Goal: Task Accomplishment & Management: Use online tool/utility

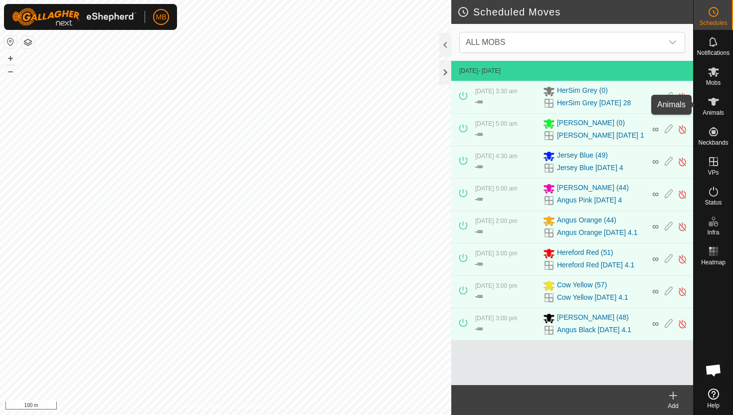
click at [713, 104] on icon at bounding box center [713, 102] width 11 height 8
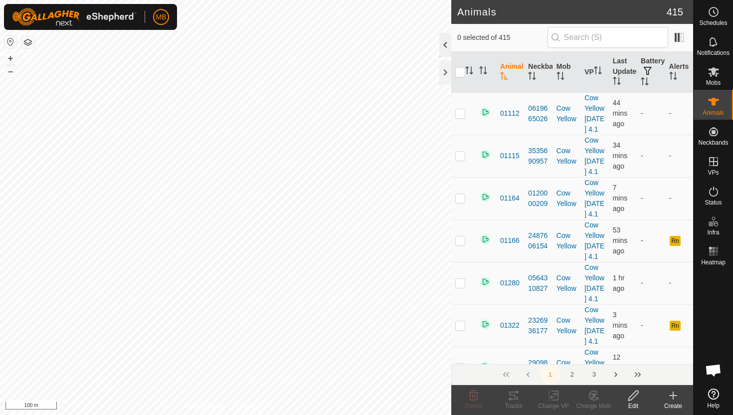
click at [444, 44] on div at bounding box center [445, 45] width 12 height 24
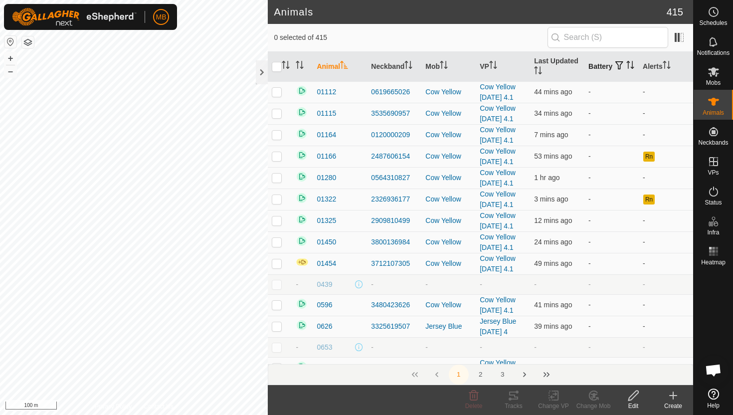
click at [626, 69] on icon "Activate to sort" at bounding box center [630, 65] width 8 height 8
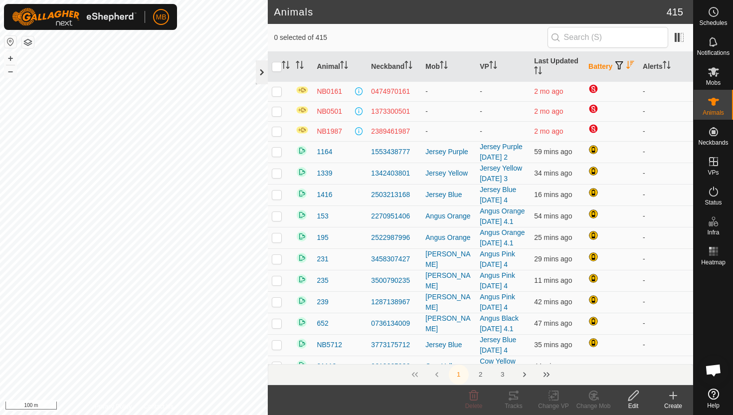
click at [259, 69] on div at bounding box center [262, 72] width 12 height 24
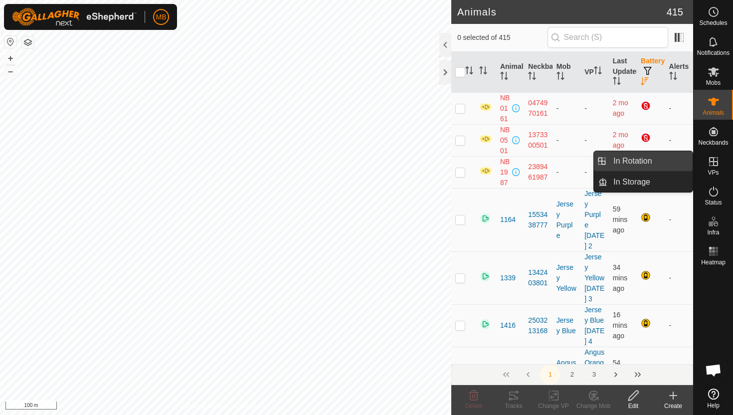
click at [667, 165] on link "In Rotation" at bounding box center [649, 161] width 85 height 20
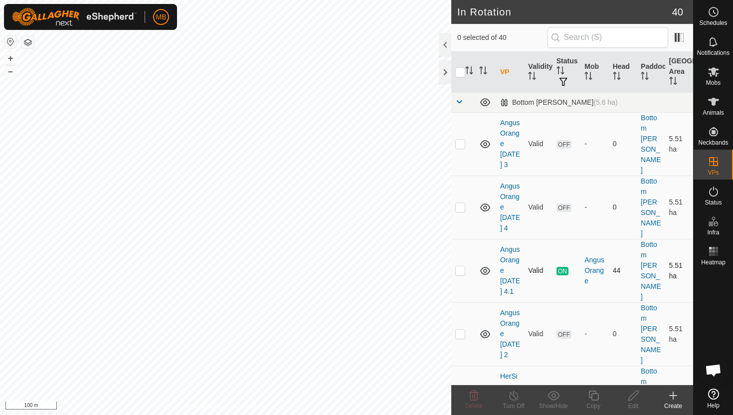
click at [461, 266] on p-checkbox at bounding box center [460, 270] width 10 height 8
checkbox input "true"
click at [592, 394] on icon at bounding box center [593, 395] width 12 height 12
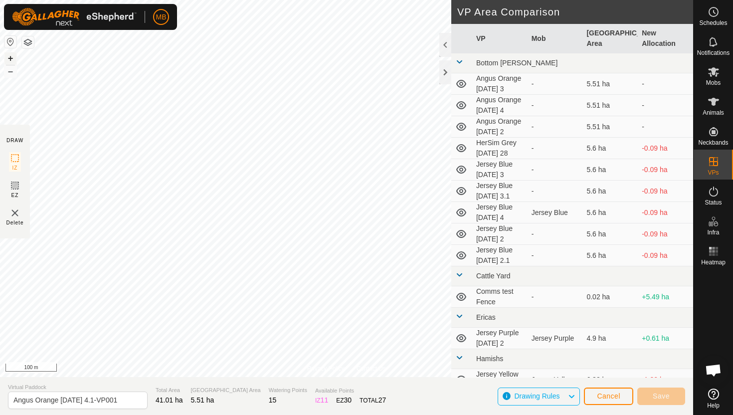
click at [11, 58] on button "+" at bounding box center [10, 58] width 12 height 12
click at [11, 57] on button "+" at bounding box center [10, 58] width 12 height 12
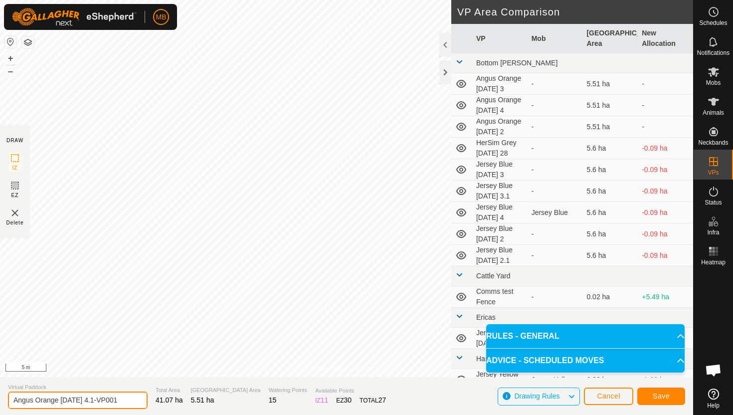
click at [125, 400] on input "Angus Orange [DATE] 4.1-VP001" at bounding box center [78, 399] width 140 height 17
type input "Angus Orange [DATE] 5"
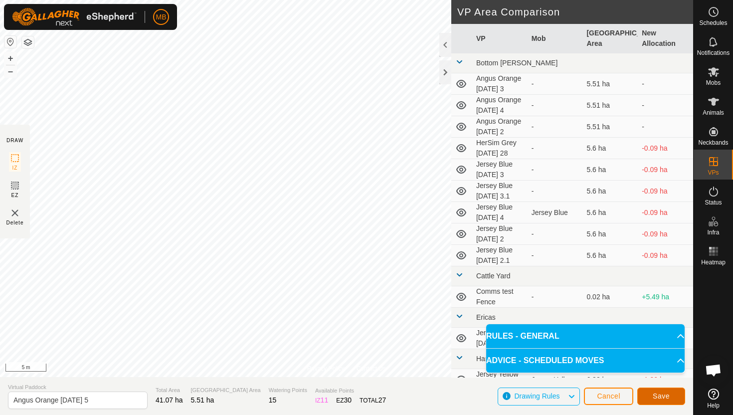
click at [664, 399] on span "Save" at bounding box center [661, 396] width 17 height 8
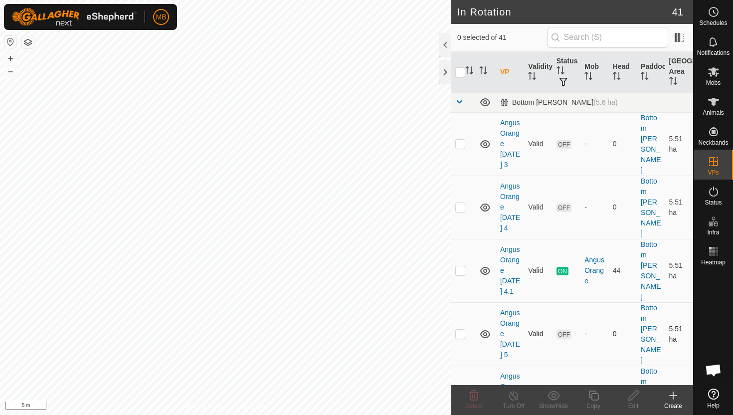
click at [458, 330] on p-checkbox at bounding box center [460, 334] width 10 height 8
checkbox input "true"
click at [594, 394] on icon at bounding box center [593, 395] width 12 height 12
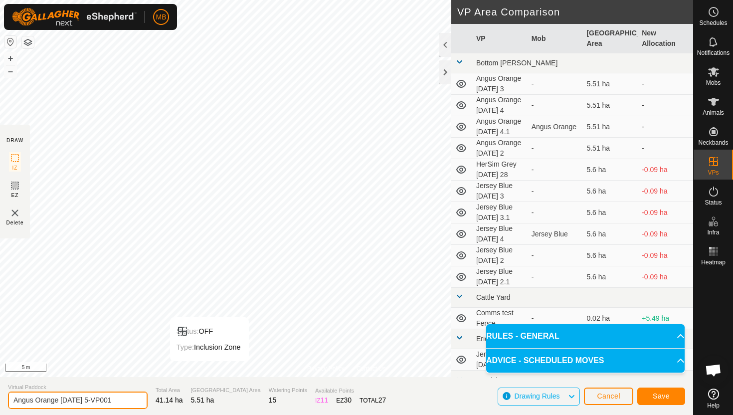
click at [117, 401] on input "Angus Orange [DATE] 5-VP001" at bounding box center [78, 399] width 140 height 17
type input "Angus Orange [DATE] 5.1"
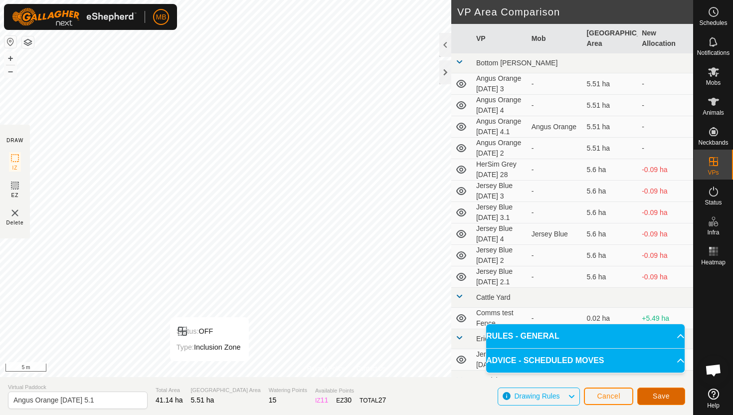
click at [671, 395] on button "Save" at bounding box center [661, 395] width 48 height 17
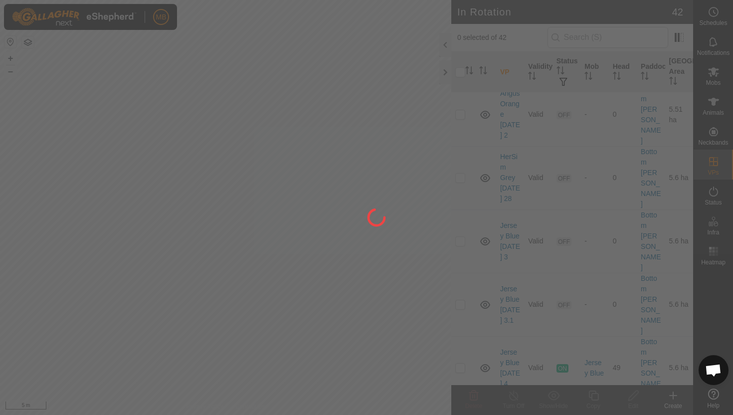
scroll to position [348, 0]
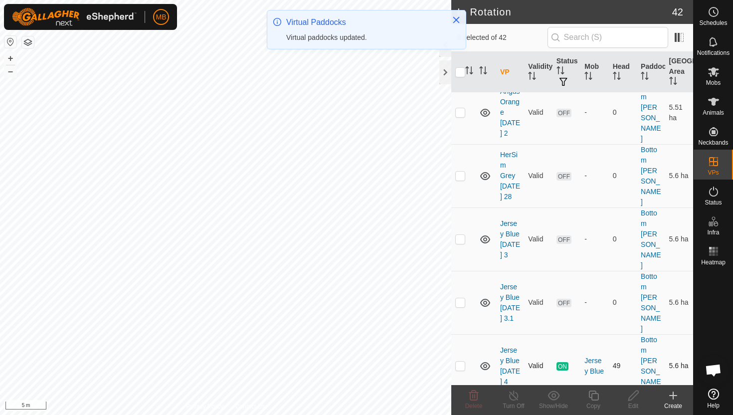
click at [461, 362] on p-checkbox at bounding box center [460, 366] width 10 height 8
checkbox input "true"
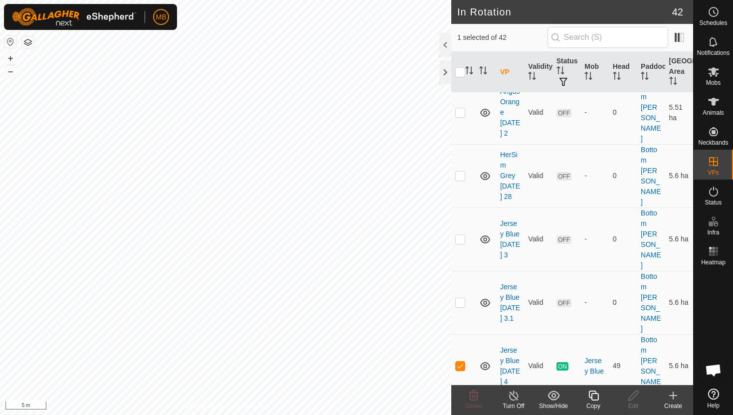
click at [595, 397] on icon at bounding box center [593, 395] width 12 height 12
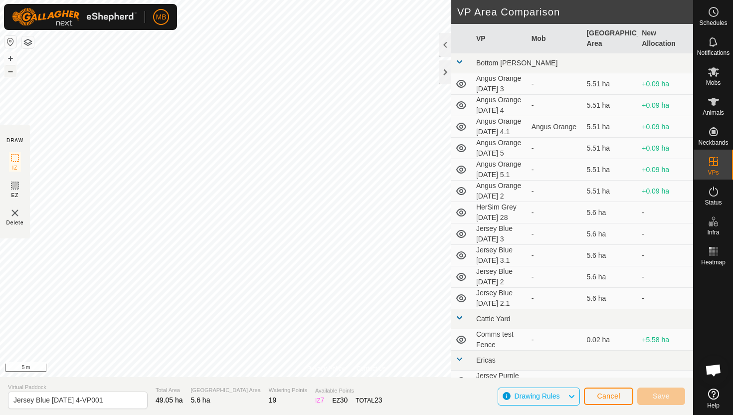
click at [12, 72] on button "–" at bounding box center [10, 71] width 12 height 12
click at [11, 55] on button "+" at bounding box center [10, 58] width 12 height 12
click at [8, 57] on button "+" at bounding box center [10, 58] width 12 height 12
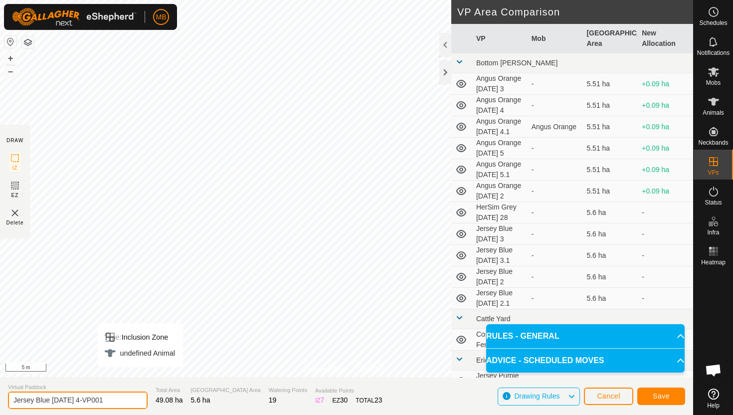
click at [122, 399] on input "Jersey Blue [DATE] 4-VP001" at bounding box center [78, 399] width 140 height 17
type input "Jersey Blue [DATE] 5"
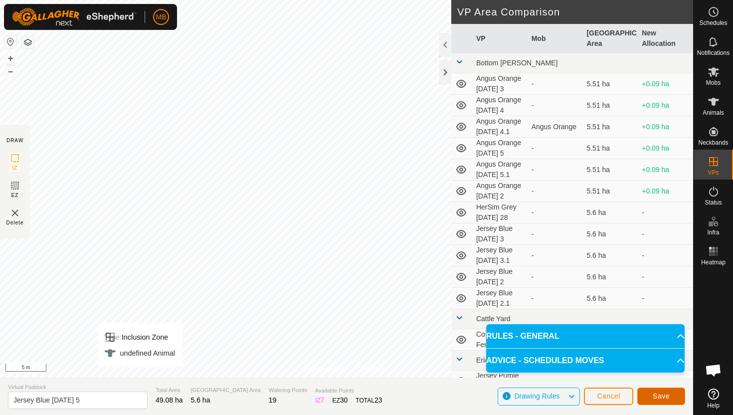
click at [655, 398] on span "Save" at bounding box center [661, 396] width 17 height 8
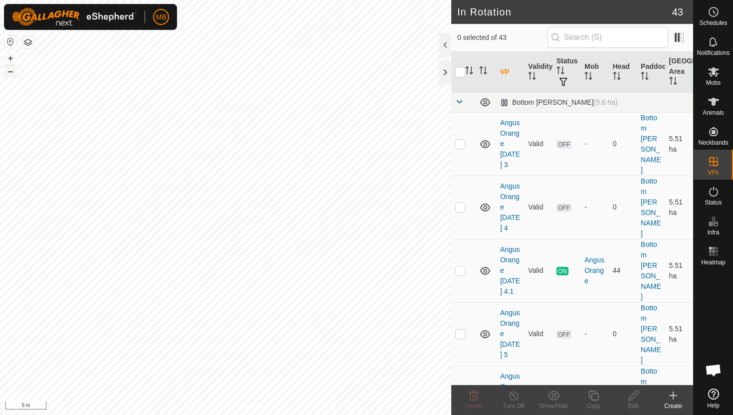
click at [9, 70] on button "–" at bounding box center [10, 71] width 12 height 12
click at [126, 16] on div "MB Schedules Notifications Mobs Animals Neckbands VPs Status Infra Heatmap Help…" at bounding box center [366, 207] width 733 height 415
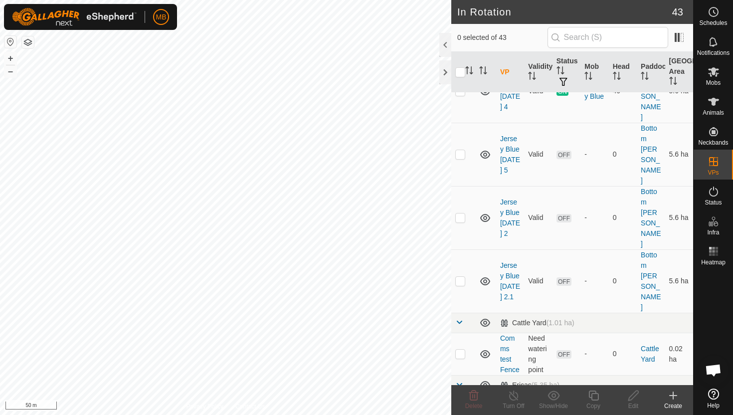
scroll to position [624, 0]
checkbox input "true"
click at [594, 392] on icon at bounding box center [593, 395] width 12 height 12
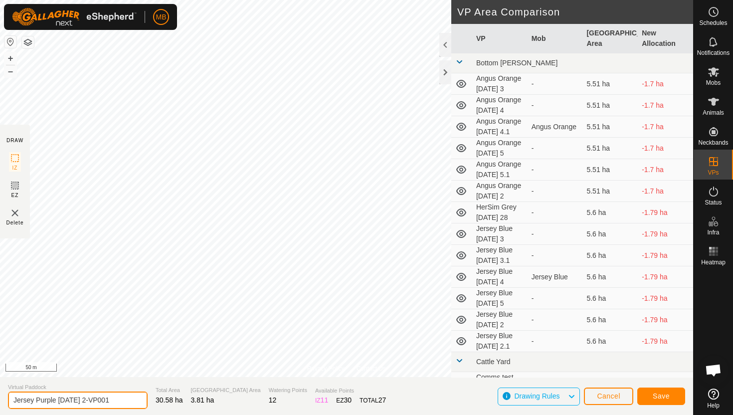
click at [120, 399] on input "Jersey Purple [DATE] 2-VP001" at bounding box center [78, 399] width 140 height 17
type input "Jersey Purple [DATE] 5"
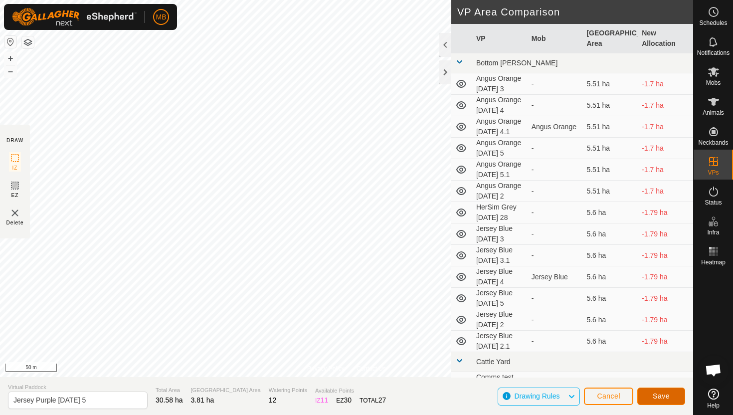
click at [660, 396] on span "Save" at bounding box center [661, 396] width 17 height 8
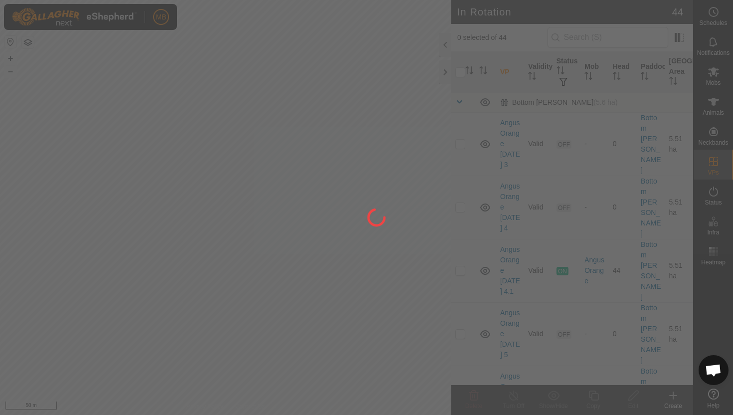
click at [216, 296] on div "MB Schedules Notifications Mobs Animals Neckbands VPs Status Infra Heatmap Help…" at bounding box center [366, 207] width 733 height 415
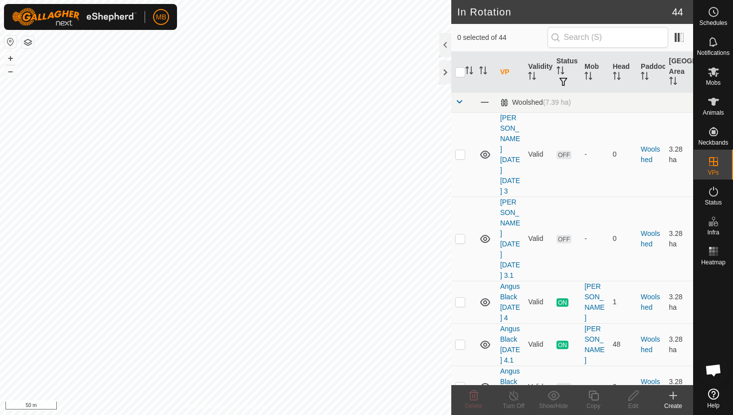
scroll to position [1585, 0]
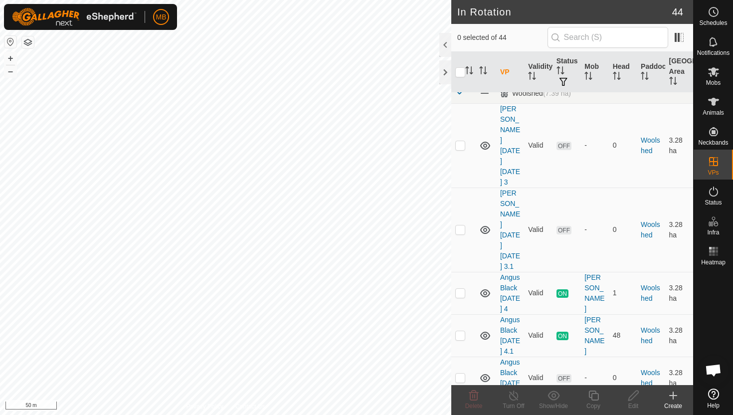
checkbox input "true"
click at [592, 398] on icon at bounding box center [593, 395] width 10 height 10
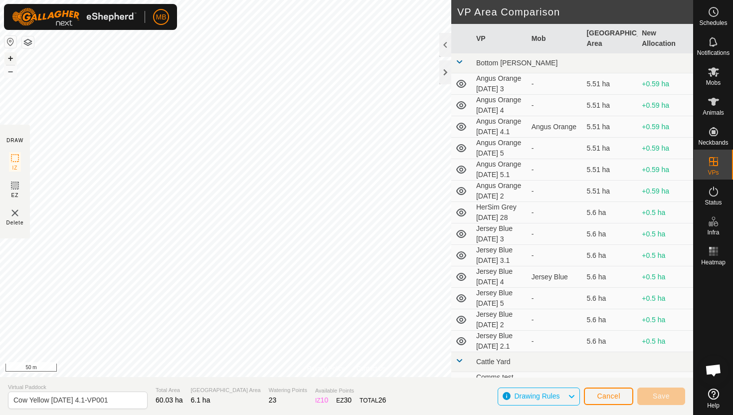
click at [11, 59] on button "+" at bounding box center [10, 58] width 12 height 12
click at [10, 58] on button "+" at bounding box center [10, 58] width 12 height 12
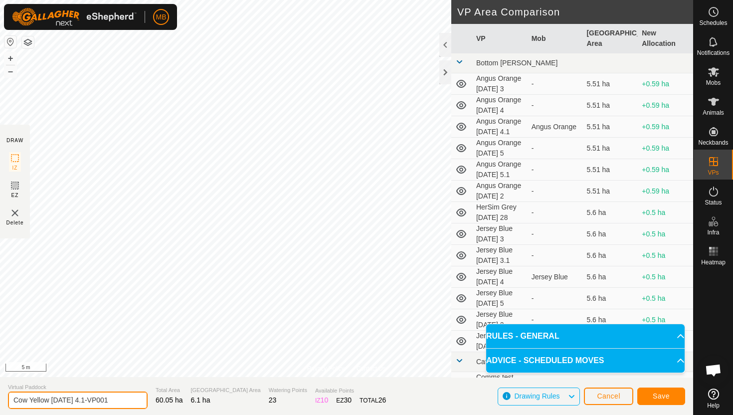
click at [122, 400] on input "Cow Yellow [DATE] 4.1-VP001" at bounding box center [78, 399] width 140 height 17
type input "Cow Yellow [DATE] 5"
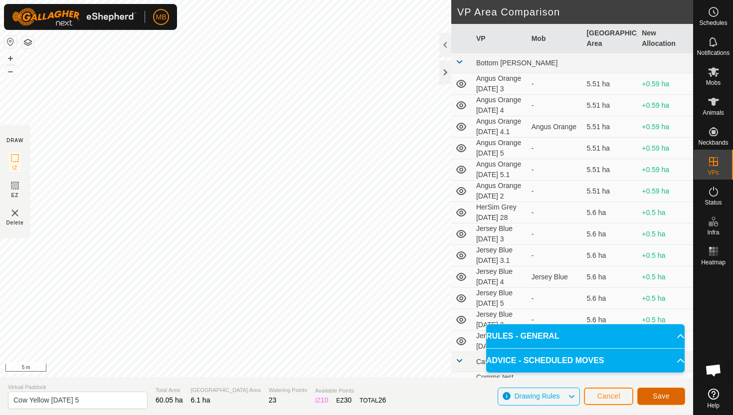
click at [661, 394] on span "Save" at bounding box center [661, 396] width 17 height 8
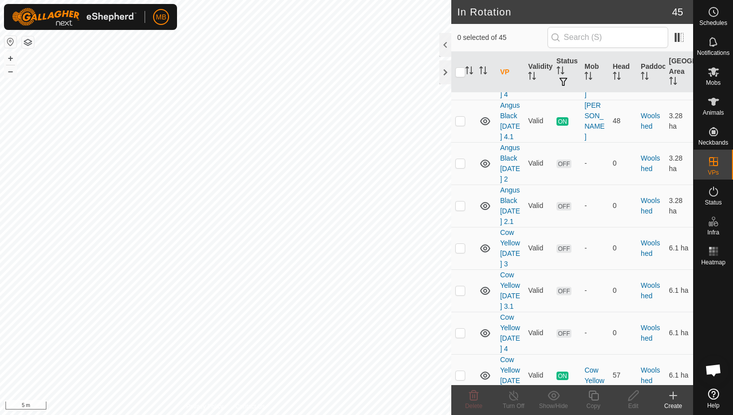
scroll to position [1801, 0]
click at [461, 412] on p-checkbox at bounding box center [460, 416] width 10 height 8
checkbox input "true"
click at [596, 397] on icon at bounding box center [593, 395] width 12 height 12
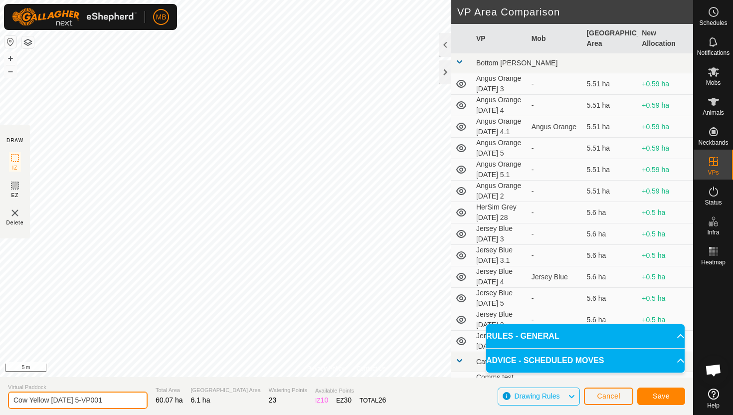
click at [110, 401] on input "Cow Yellow [DATE] 5-VP001" at bounding box center [78, 399] width 140 height 17
type input "Cow Yellow [DATE] 5.1"
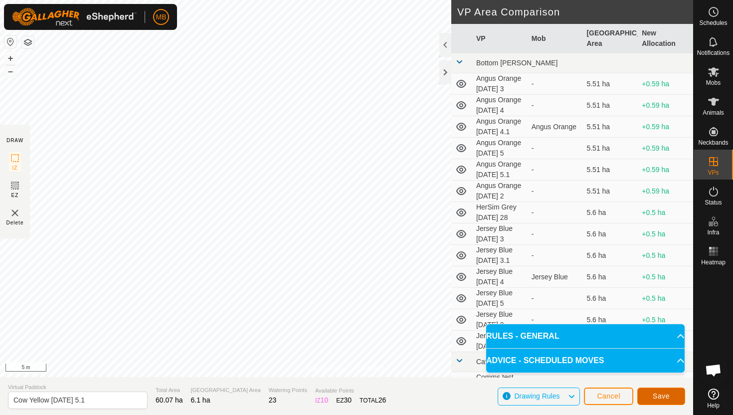
click at [650, 395] on button "Save" at bounding box center [661, 395] width 48 height 17
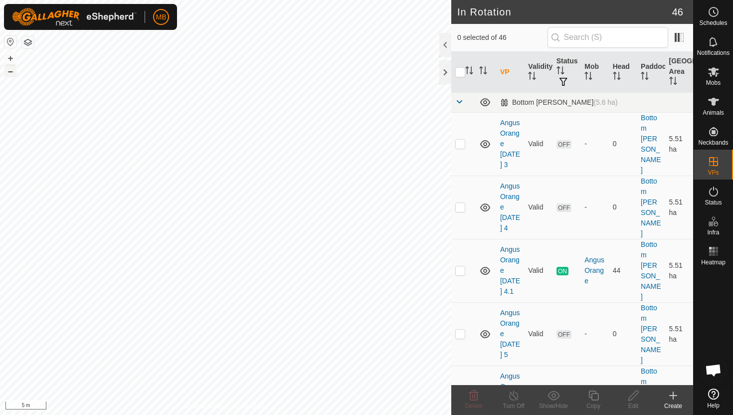
click at [11, 73] on button "–" at bounding box center [10, 71] width 12 height 12
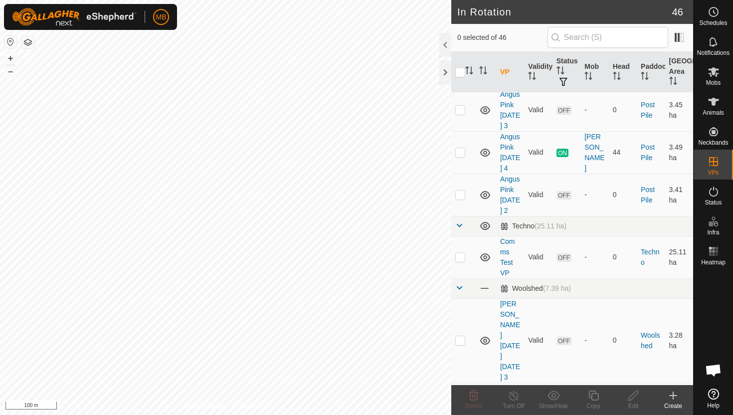
scroll to position [1408, 0]
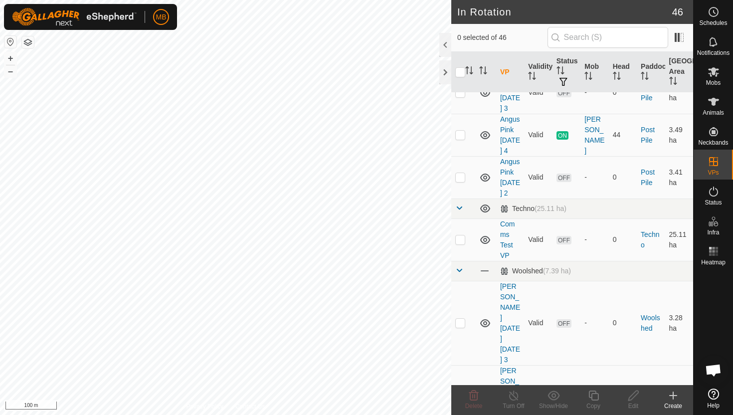
checkbox input "true"
click at [590, 394] on icon at bounding box center [593, 395] width 12 height 12
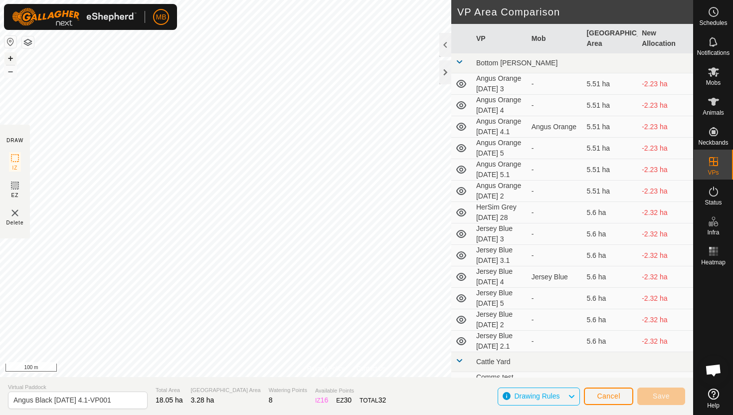
click at [9, 58] on button "+" at bounding box center [10, 58] width 12 height 12
click at [10, 56] on button "+" at bounding box center [10, 58] width 12 height 12
click at [12, 57] on button "+" at bounding box center [10, 58] width 12 height 12
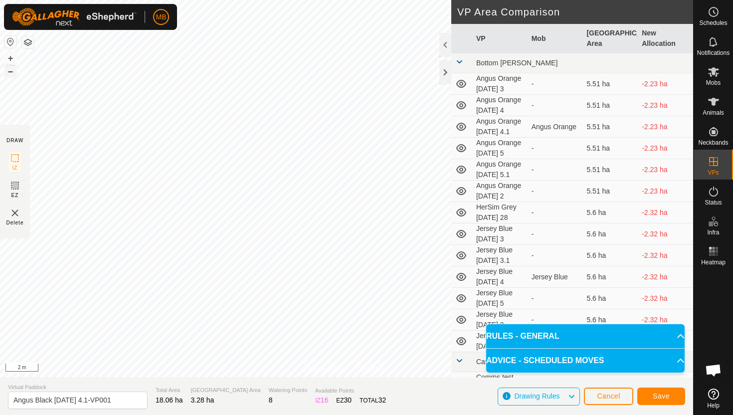
click at [9, 71] on button "–" at bounding box center [10, 71] width 12 height 12
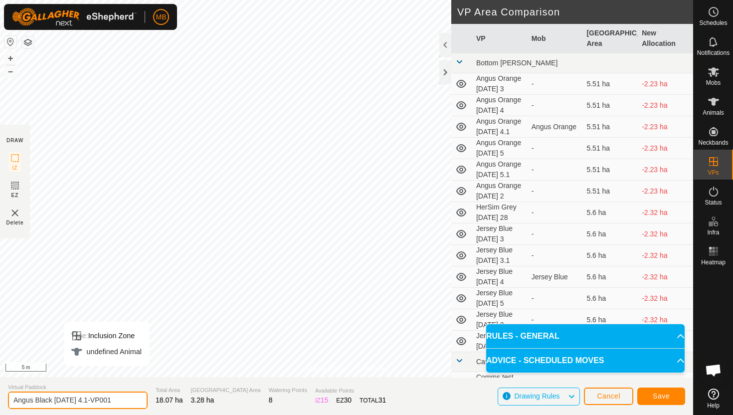
click at [121, 403] on input "Angus Black [DATE] 4.1-VP001" at bounding box center [78, 399] width 140 height 17
type input "Angus Black [DATE] 5"
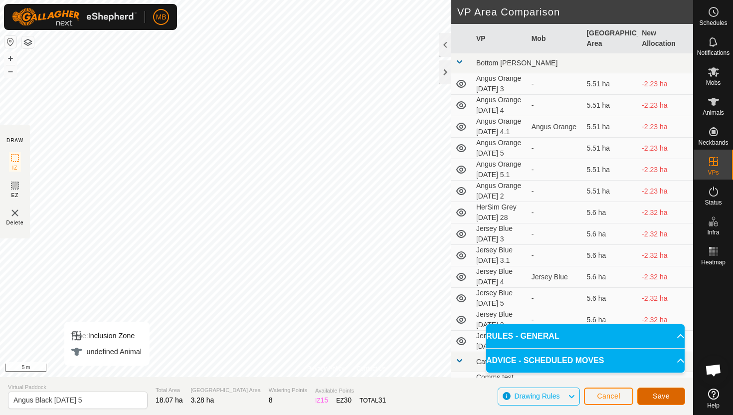
click at [661, 395] on span "Save" at bounding box center [661, 396] width 17 height 8
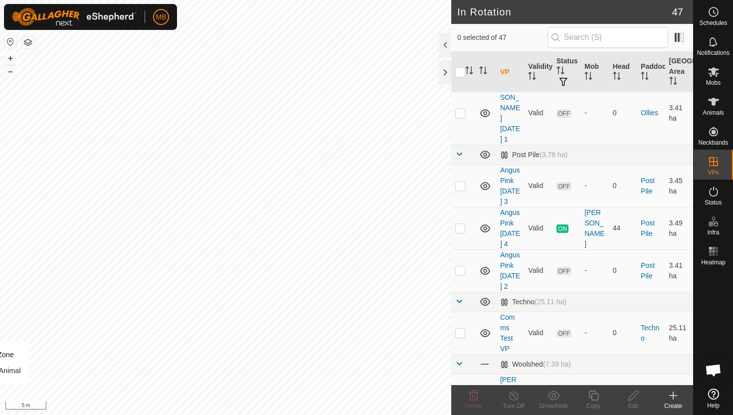
scroll to position [1355, 0]
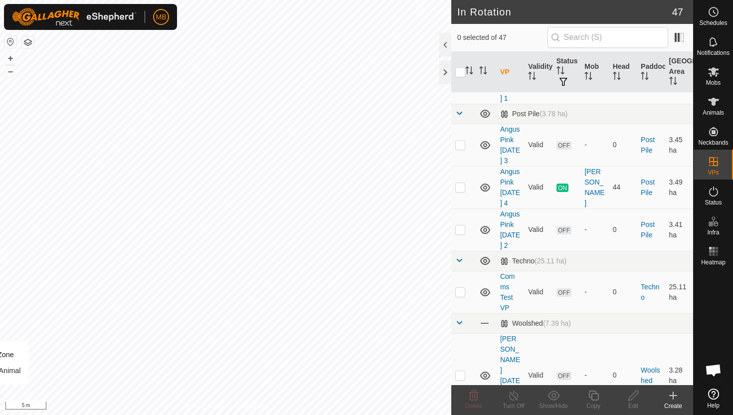
checkbox input "true"
click at [593, 393] on icon at bounding box center [593, 395] width 10 height 10
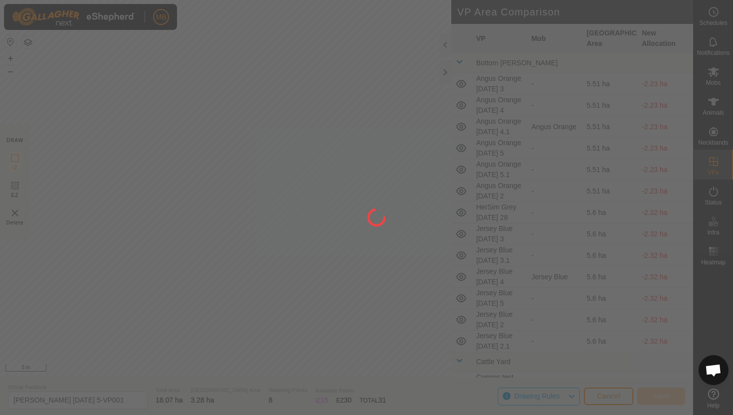
drag, startPoint x: 336, startPoint y: 147, endPoint x: 328, endPoint y: 168, distance: 21.9
click at [328, 168] on div at bounding box center [366, 207] width 733 height 415
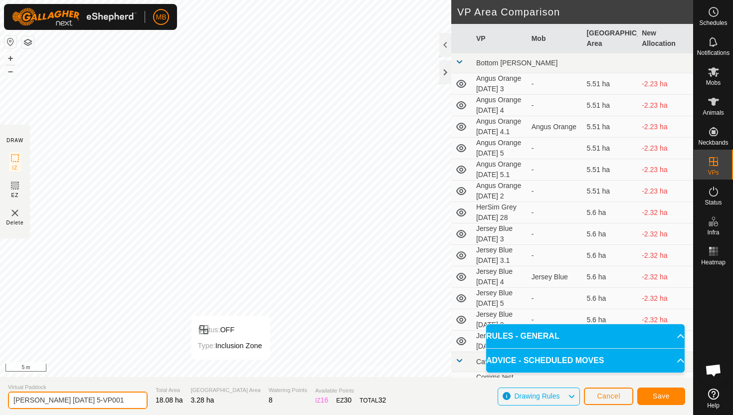
click at [119, 399] on input "[PERSON_NAME] [DATE] 5-VP001" at bounding box center [78, 399] width 140 height 17
type input "Angus Black [DATE] 5.1"
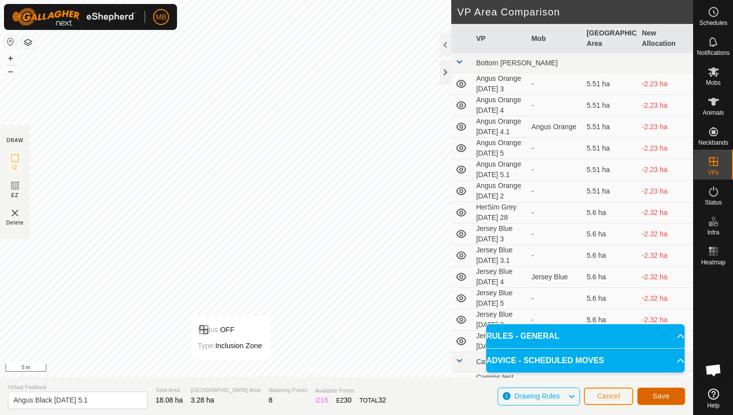
click at [653, 390] on button "Save" at bounding box center [661, 395] width 48 height 17
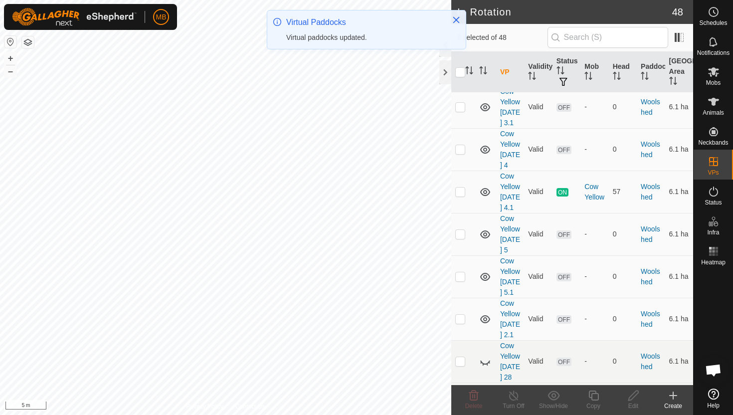
scroll to position [2237, 0]
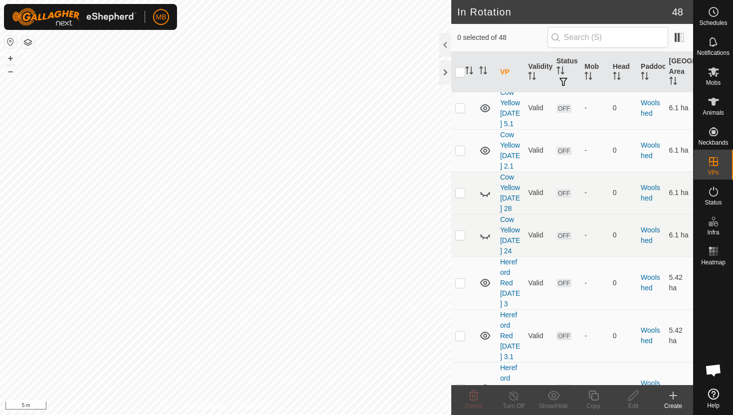
checkbox input "true"
click at [592, 392] on icon at bounding box center [593, 395] width 12 height 12
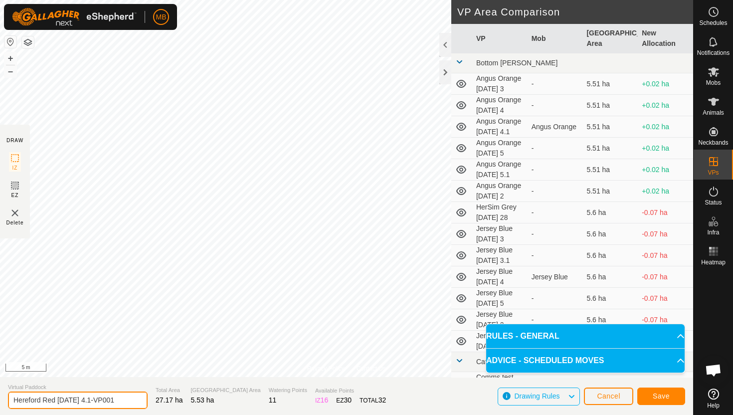
click at [122, 402] on input "Hereford Red [DATE] 4.1-VP001" at bounding box center [78, 399] width 140 height 17
type input "Hereford Red [DATE] 5"
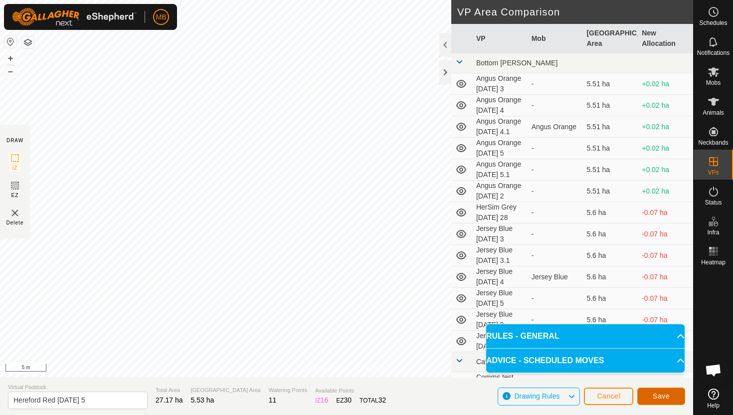
click at [675, 395] on button "Save" at bounding box center [661, 395] width 48 height 17
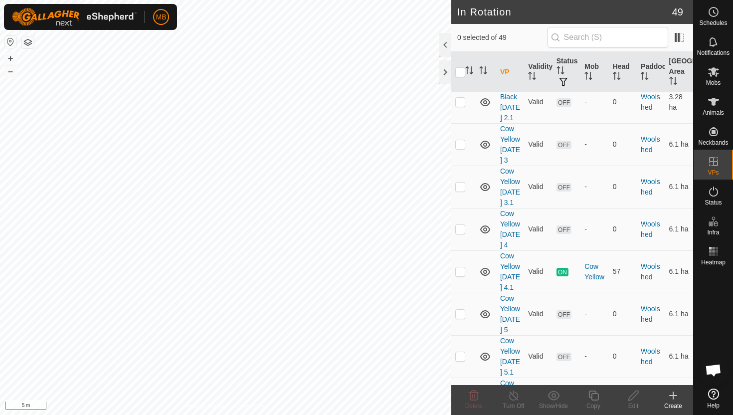
scroll to position [2290, 0]
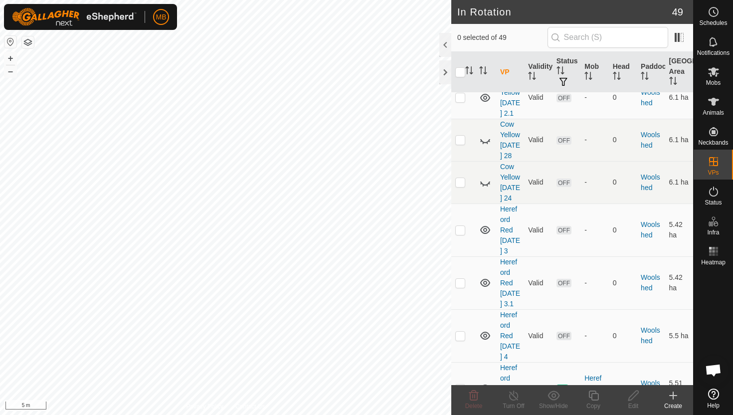
checkbox input "true"
click at [596, 394] on icon at bounding box center [593, 395] width 12 height 12
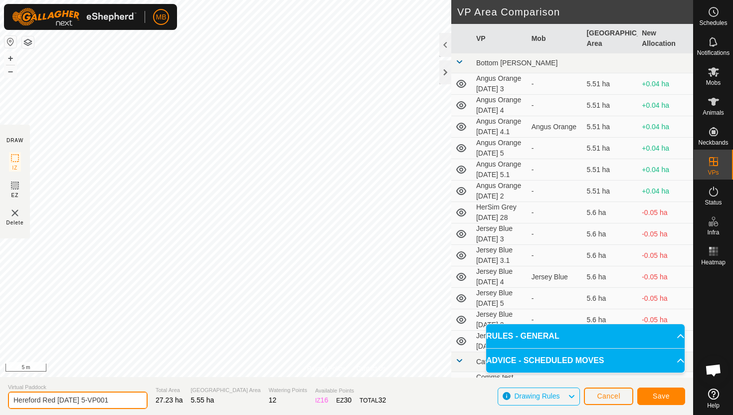
click at [120, 400] on input "Hereford Red [DATE] 5-VP001" at bounding box center [78, 399] width 140 height 17
type input "Hereford Red [DATE] 5.1"
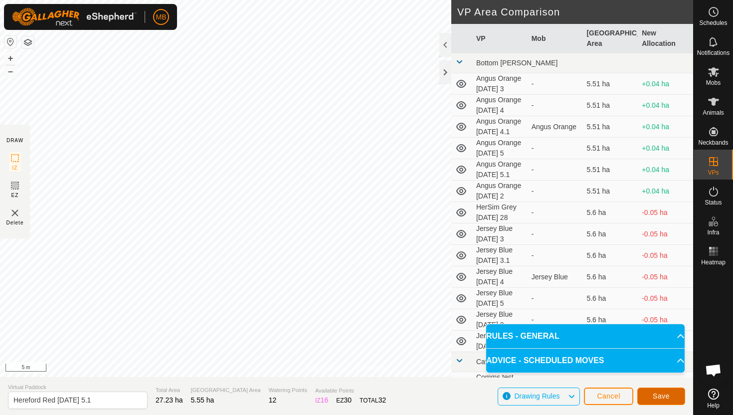
click at [658, 394] on span "Save" at bounding box center [661, 396] width 17 height 8
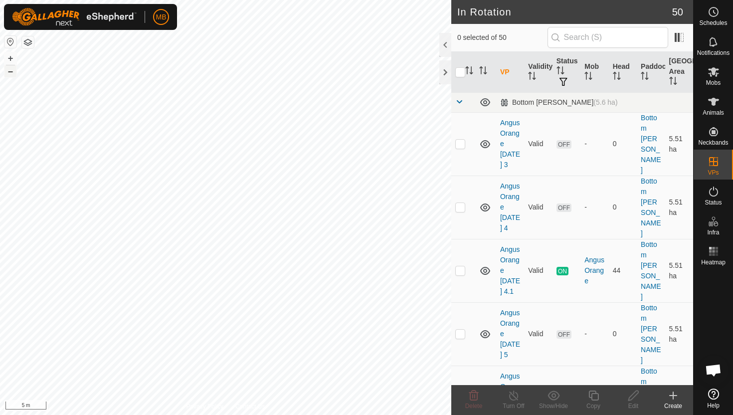
click at [12, 71] on button "–" at bounding box center [10, 71] width 12 height 12
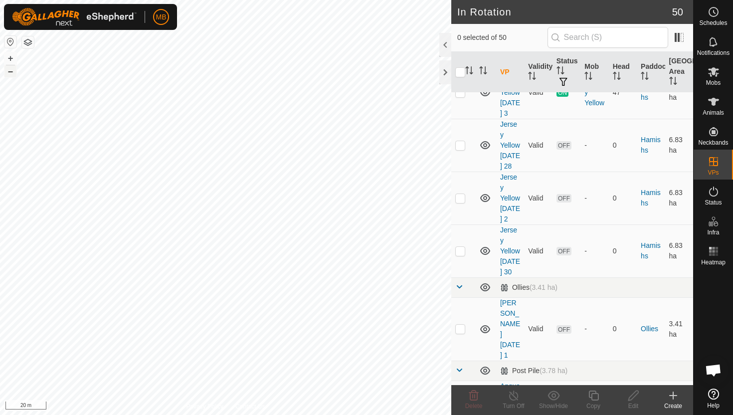
scroll to position [1102, 0]
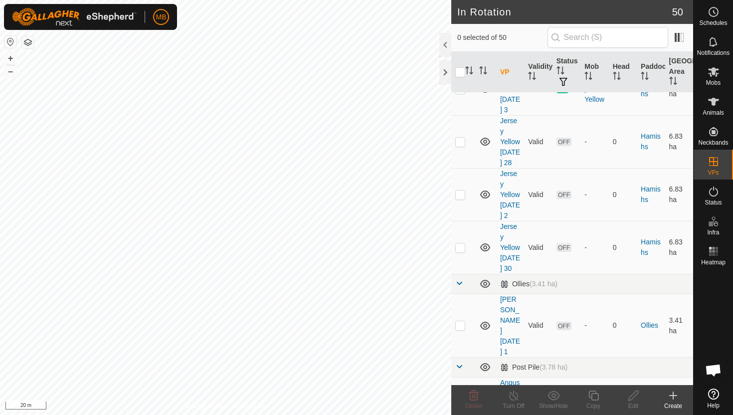
checkbox input "true"
click at [593, 392] on icon at bounding box center [593, 395] width 12 height 12
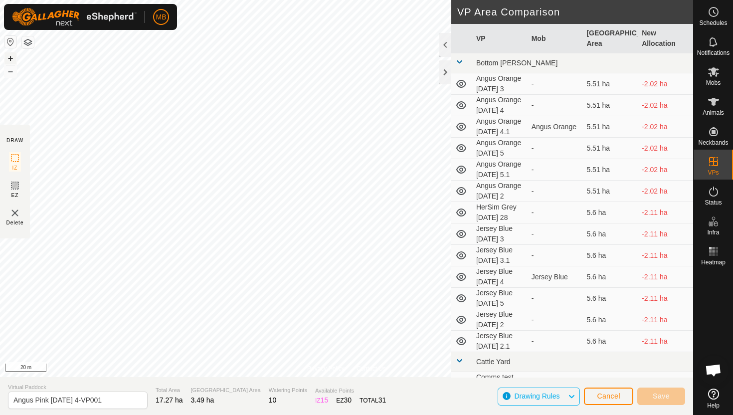
click at [9, 57] on button "+" at bounding box center [10, 58] width 12 height 12
click at [12, 57] on button "+" at bounding box center [10, 58] width 12 height 12
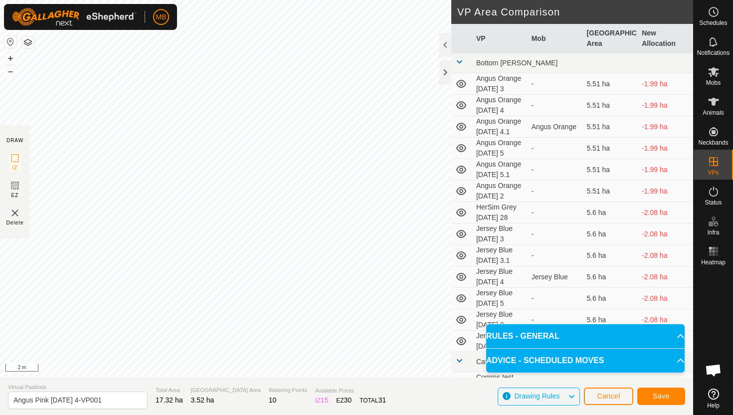
click at [467, 268] on div "Privacy Policy Contact Us Type: Inclusion Zone undefined Animal + – ⇧ i 2 m DRA…" at bounding box center [346, 207] width 693 height 415
click at [114, 402] on input "Angus Pink [DATE] 4-VP001" at bounding box center [78, 399] width 140 height 17
type input "Angus Pink [DATE] 5"
click at [674, 398] on button "Save" at bounding box center [661, 395] width 48 height 17
